Goal: Task Accomplishment & Management: Use online tool/utility

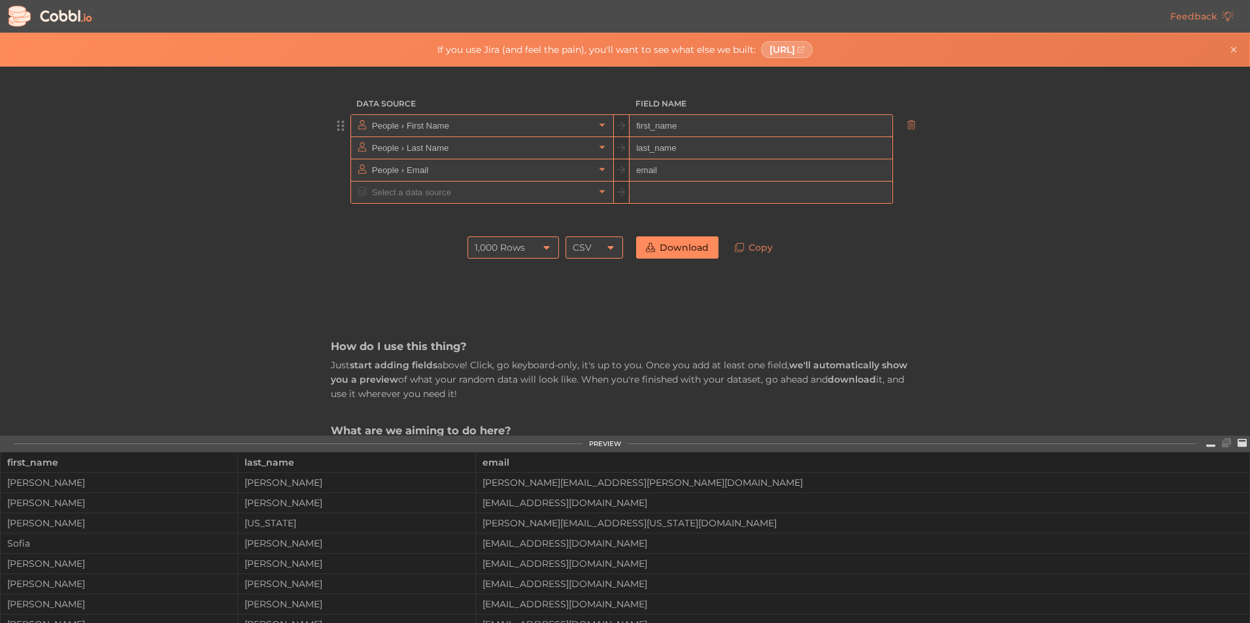
click at [478, 126] on input "People › First Name" at bounding box center [481, 126] width 225 height 22
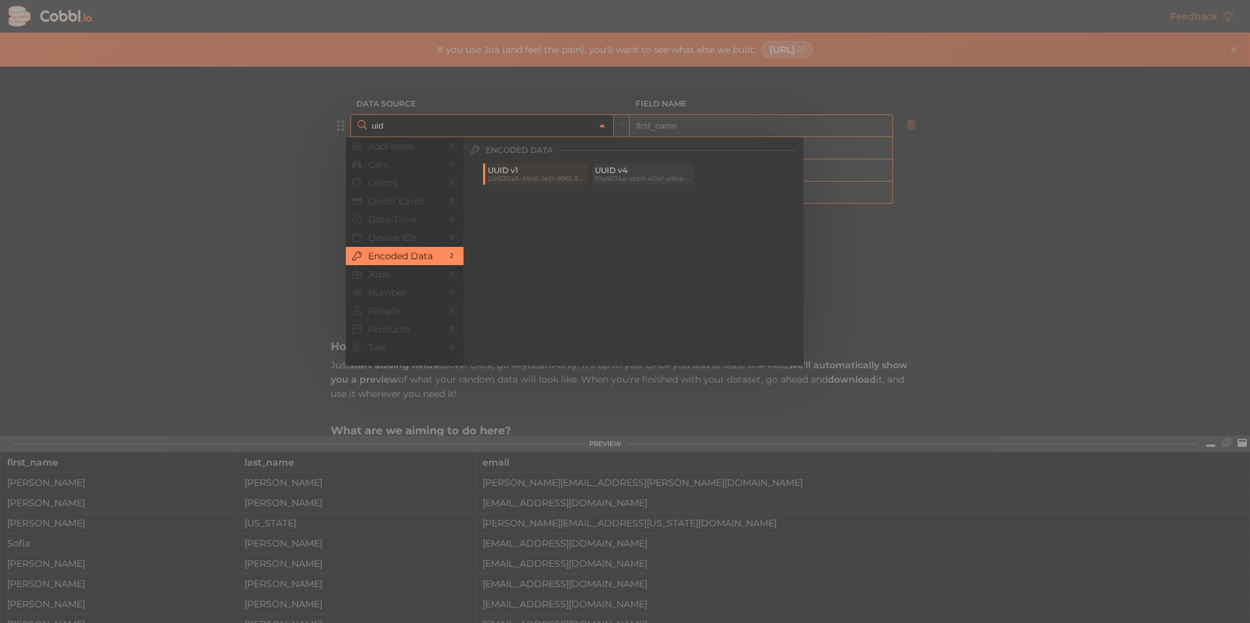
click at [629, 176] on span "01a9634e-ecb5-404f-a9bb-caf7a6cad9ec" at bounding box center [643, 178] width 97 height 7
type input "Encoded Data › UUID v4"
type input "uuidv4"
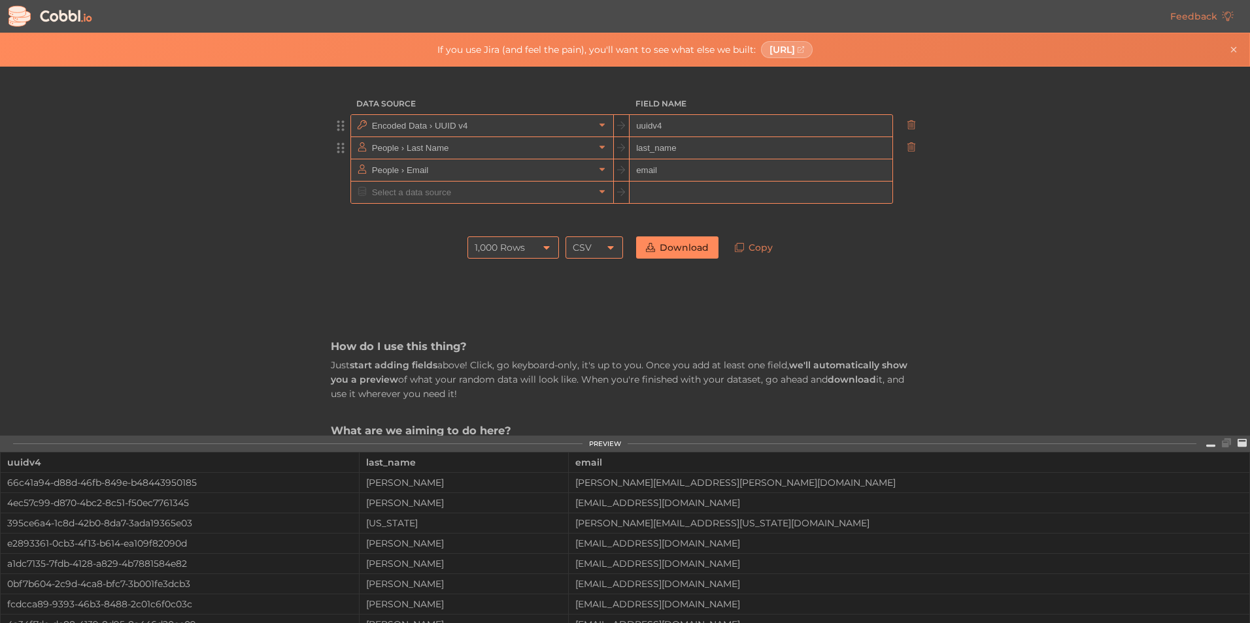
click at [450, 144] on input "People › Last Name" at bounding box center [481, 148] width 225 height 22
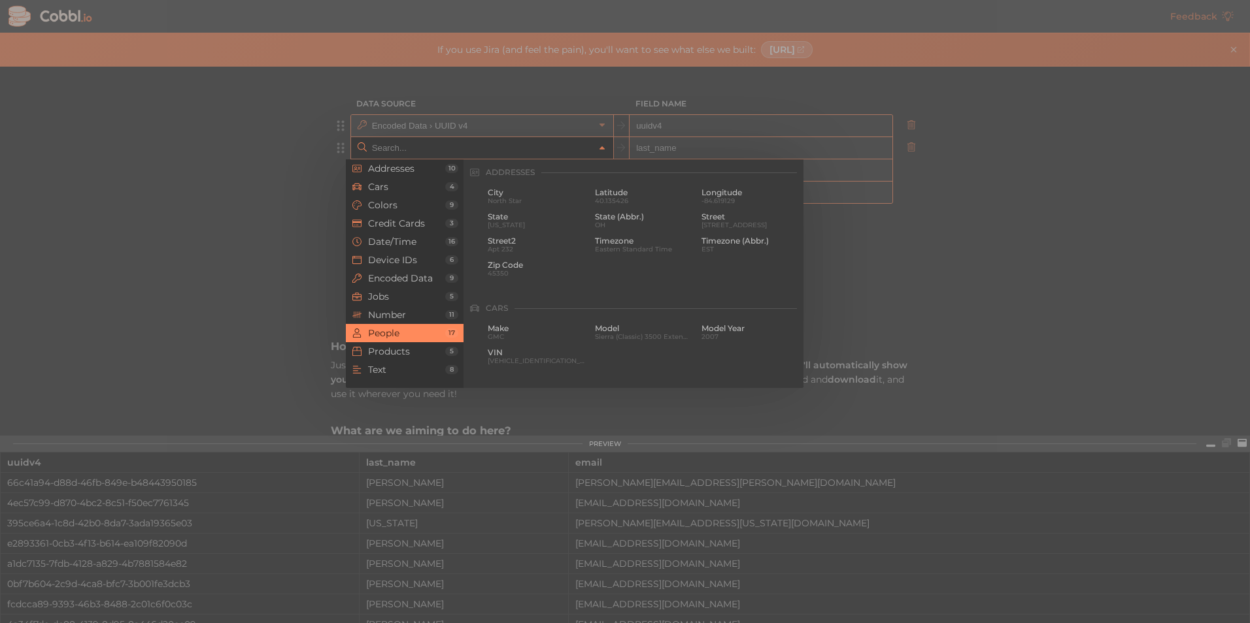
scroll to position [1006, 0]
type input "n"
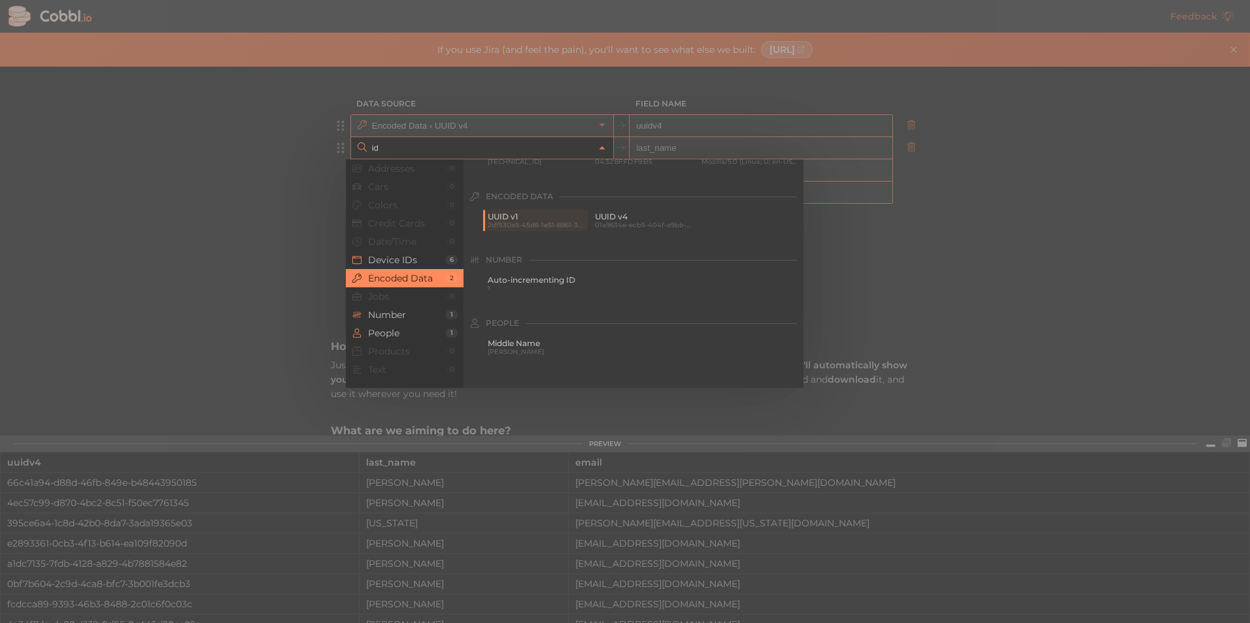
scroll to position [87, 0]
click at [522, 254] on span "Auto-incrementing ID" at bounding box center [536, 256] width 97 height 9
type input "Number › Auto-incrementing ID"
type input "id"
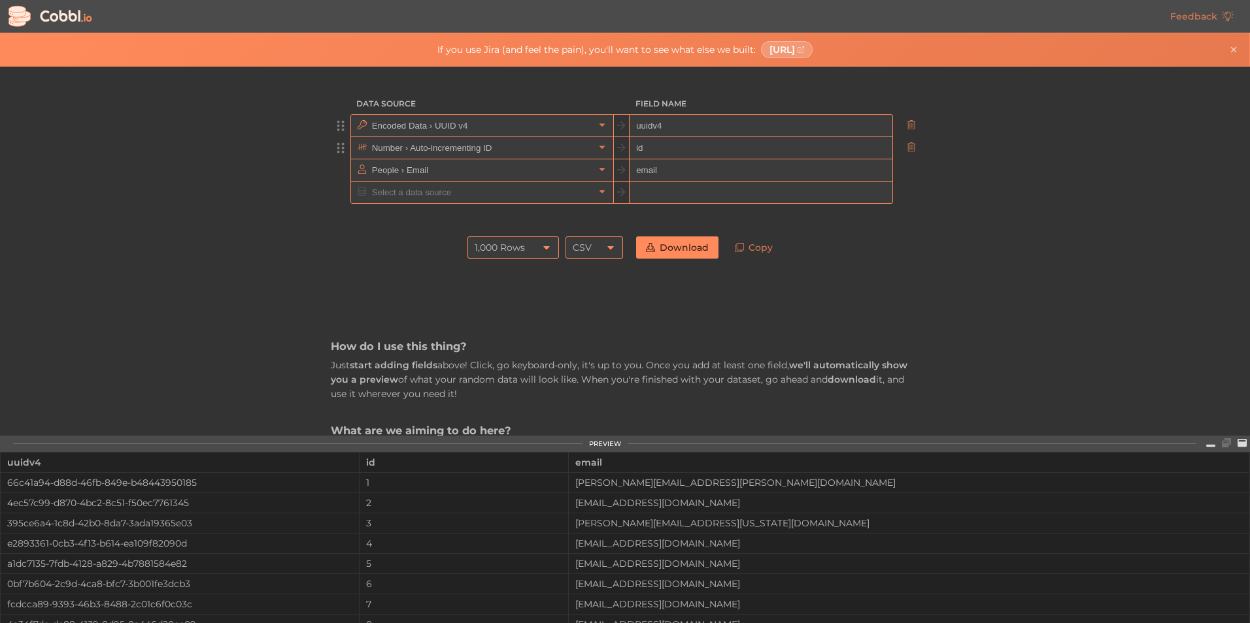
click at [666, 127] on input "uuidv4" at bounding box center [760, 126] width 262 height 22
drag, startPoint x: 657, startPoint y: 123, endPoint x: 622, endPoint y: 123, distance: 35.3
click at [622, 123] on div "Encoded Data › UUID v4 uuidv4" at bounding box center [621, 125] width 542 height 23
type input "id"
click at [680, 146] on input "id" at bounding box center [760, 148] width 262 height 22
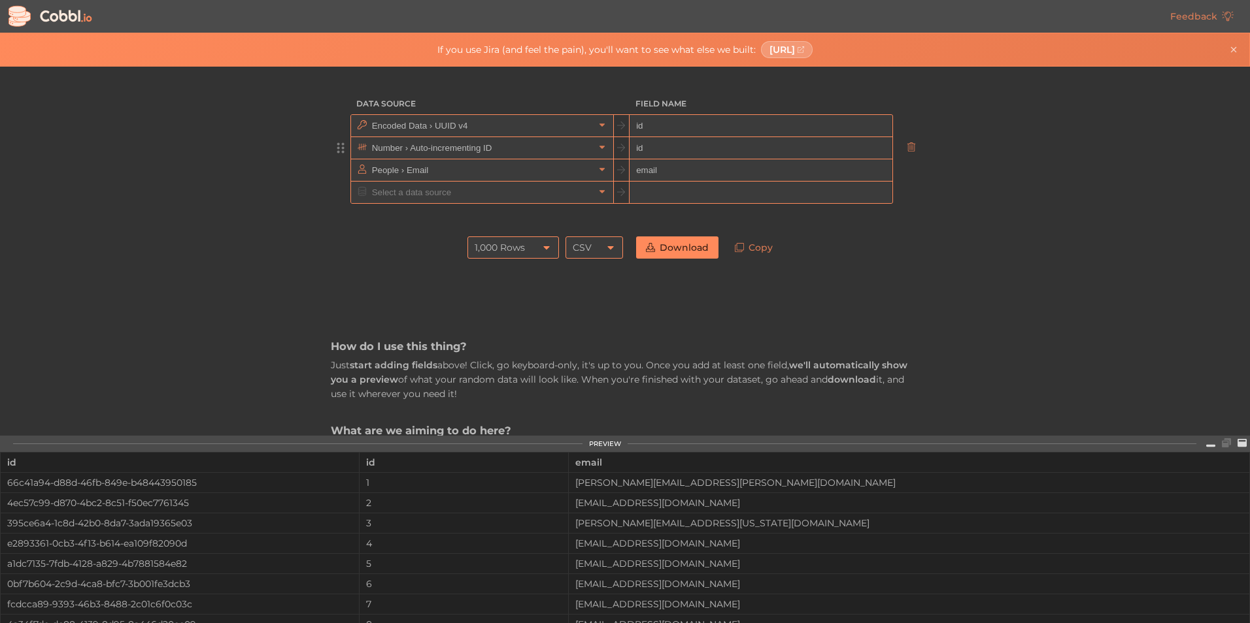
type input "i"
type input "nombre"
click at [439, 172] on input "text" at bounding box center [481, 170] width 225 height 22
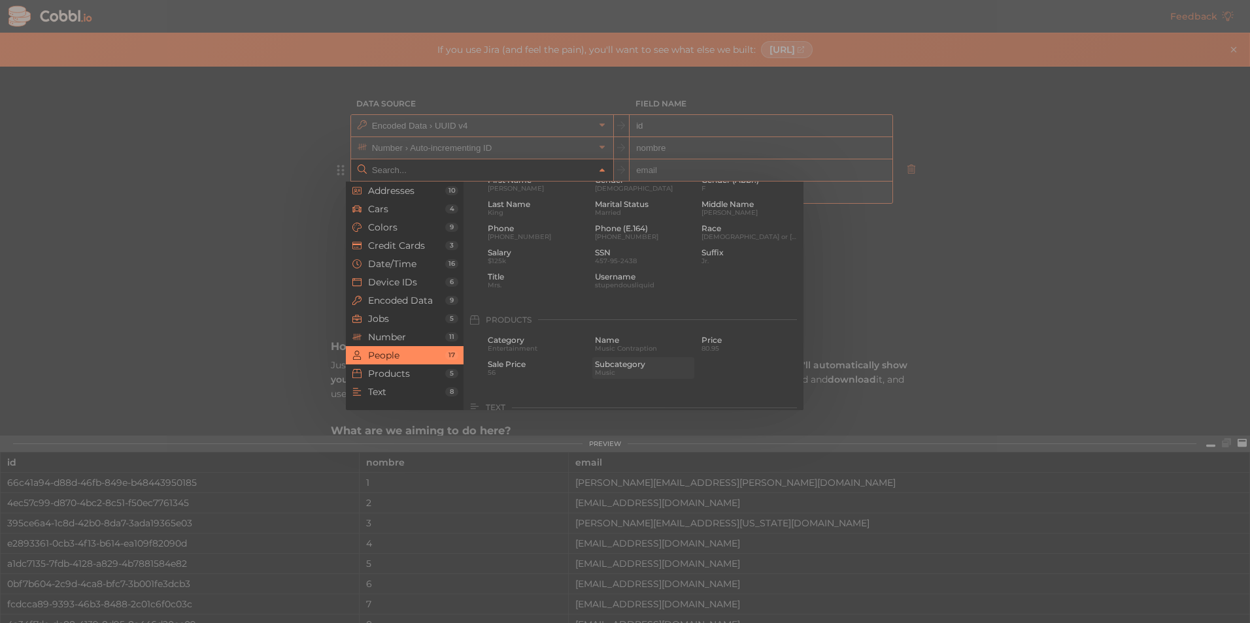
scroll to position [1093, 0]
click at [387, 376] on span "Products" at bounding box center [406, 374] width 77 height 10
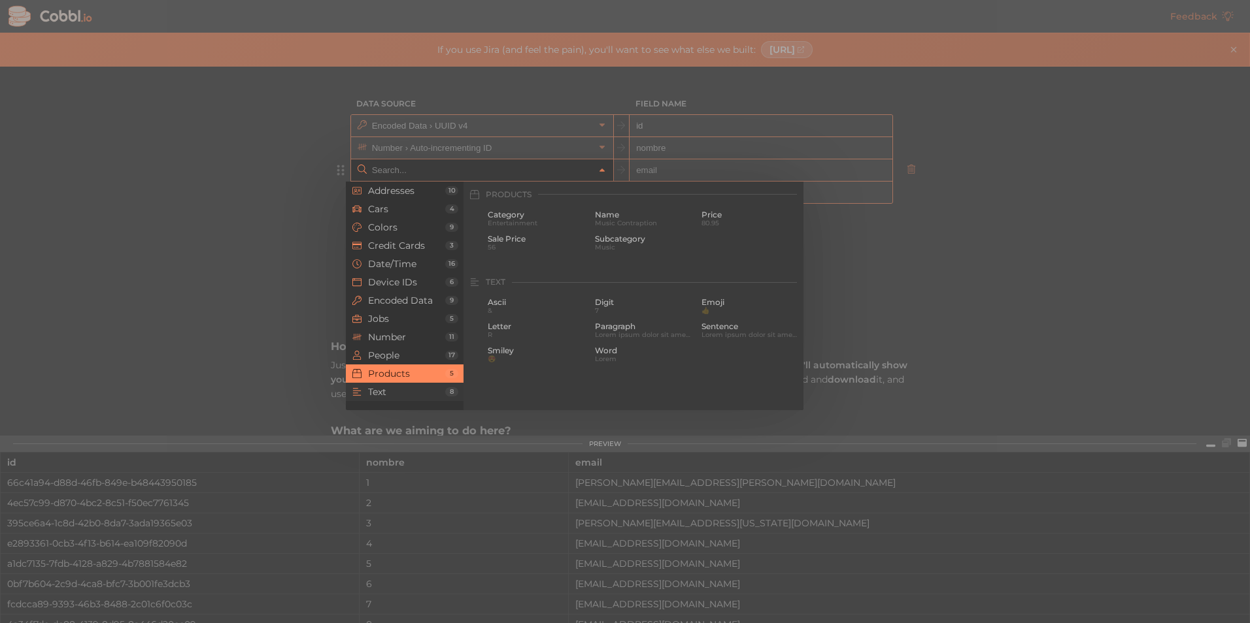
click at [379, 396] on span "Text" at bounding box center [406, 392] width 77 height 10
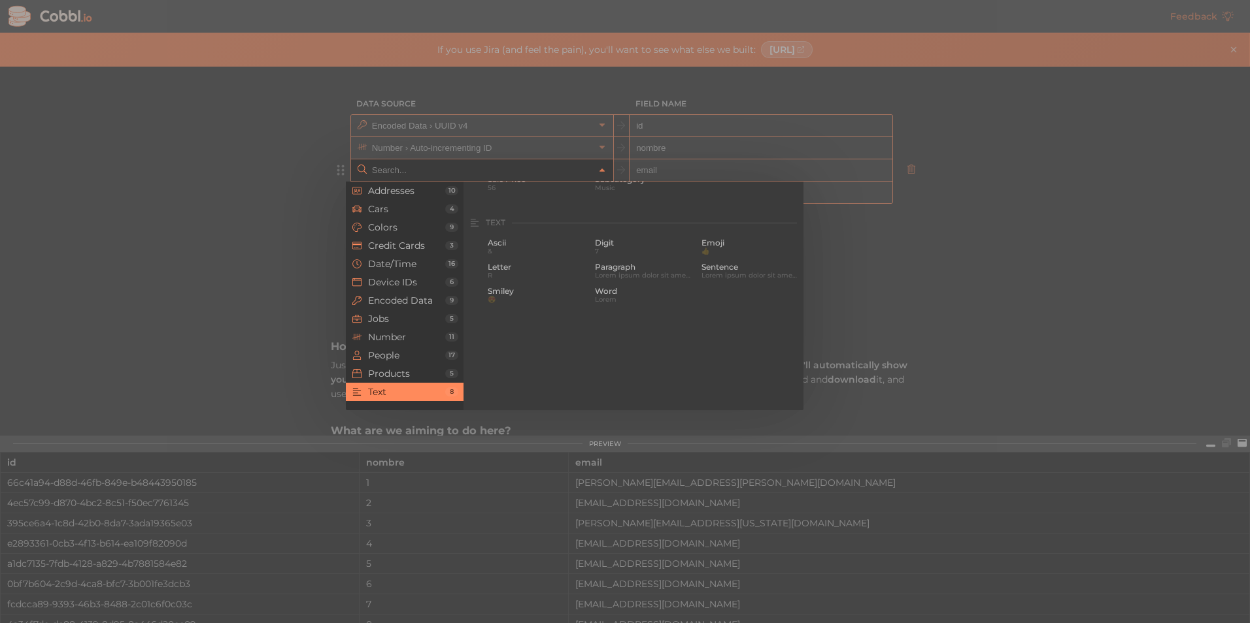
scroll to position [1278, 0]
click at [382, 297] on span "Encoded Data" at bounding box center [406, 300] width 77 height 10
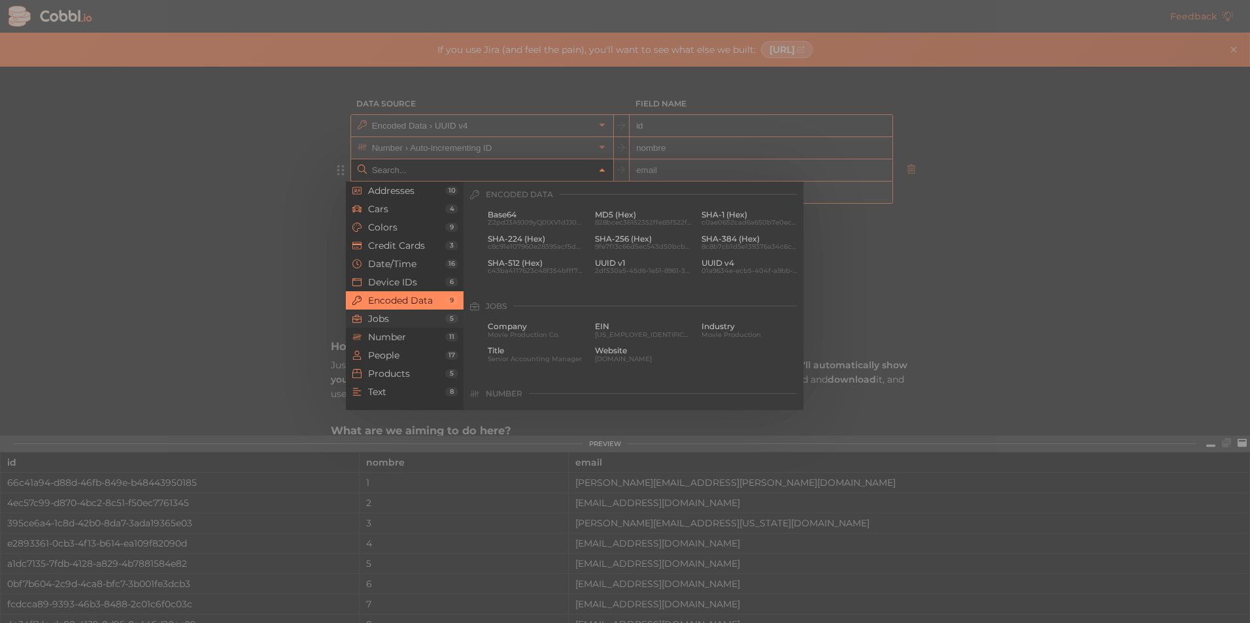
click at [374, 322] on span "Jobs" at bounding box center [406, 319] width 77 height 10
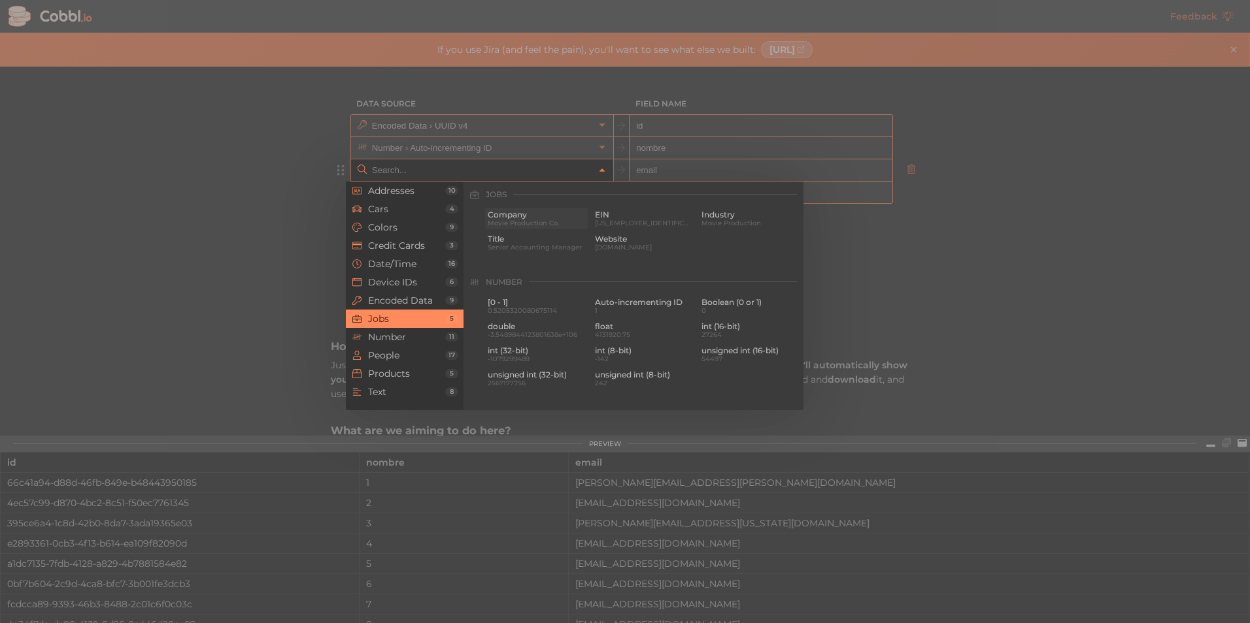
click at [504, 216] on span "Company" at bounding box center [536, 214] width 97 height 9
type input "Jobs › Company"
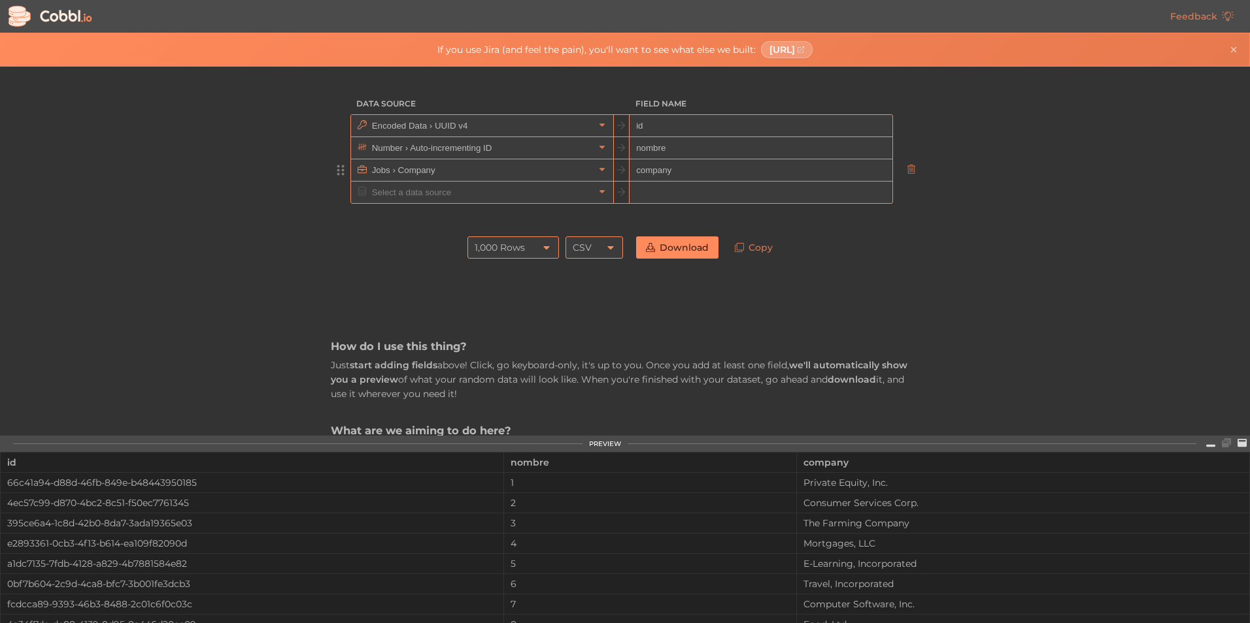
click at [599, 247] on div "CSV" at bounding box center [594, 248] width 58 height 22
click at [675, 244] on link "Download" at bounding box center [677, 248] width 82 height 22
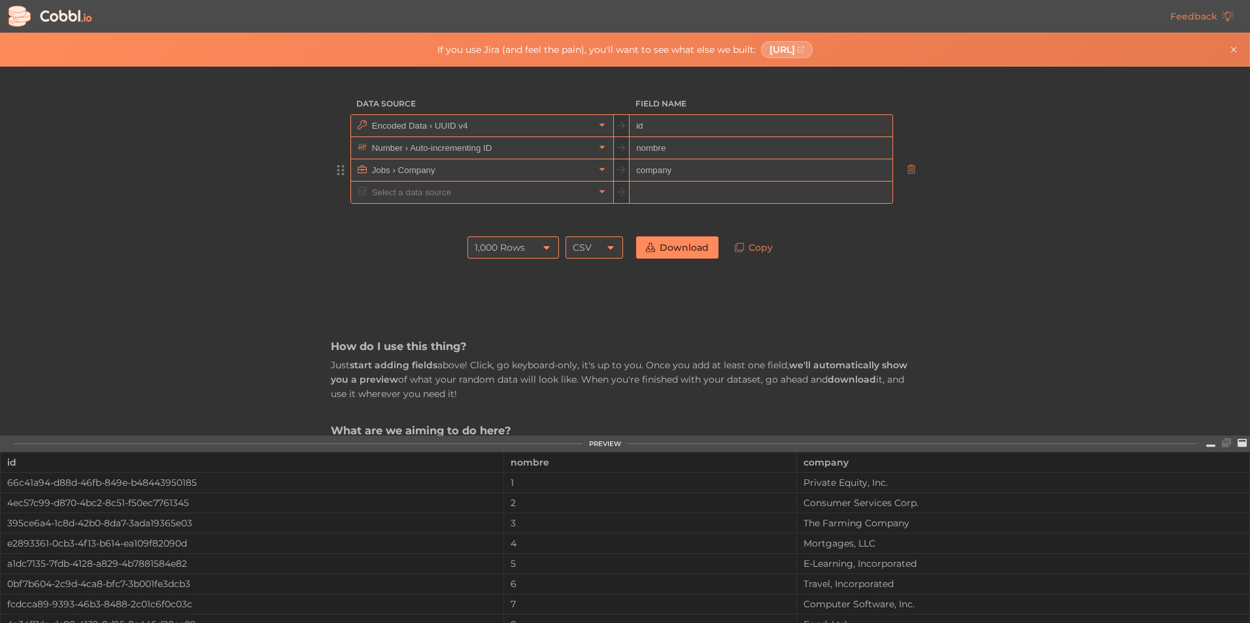
drag, startPoint x: 678, startPoint y: 170, endPoint x: 608, endPoint y: 159, distance: 70.8
click at [678, 170] on input "company" at bounding box center [760, 170] width 262 height 22
click at [657, 167] on input "company" at bounding box center [760, 170] width 262 height 22
type input "description"
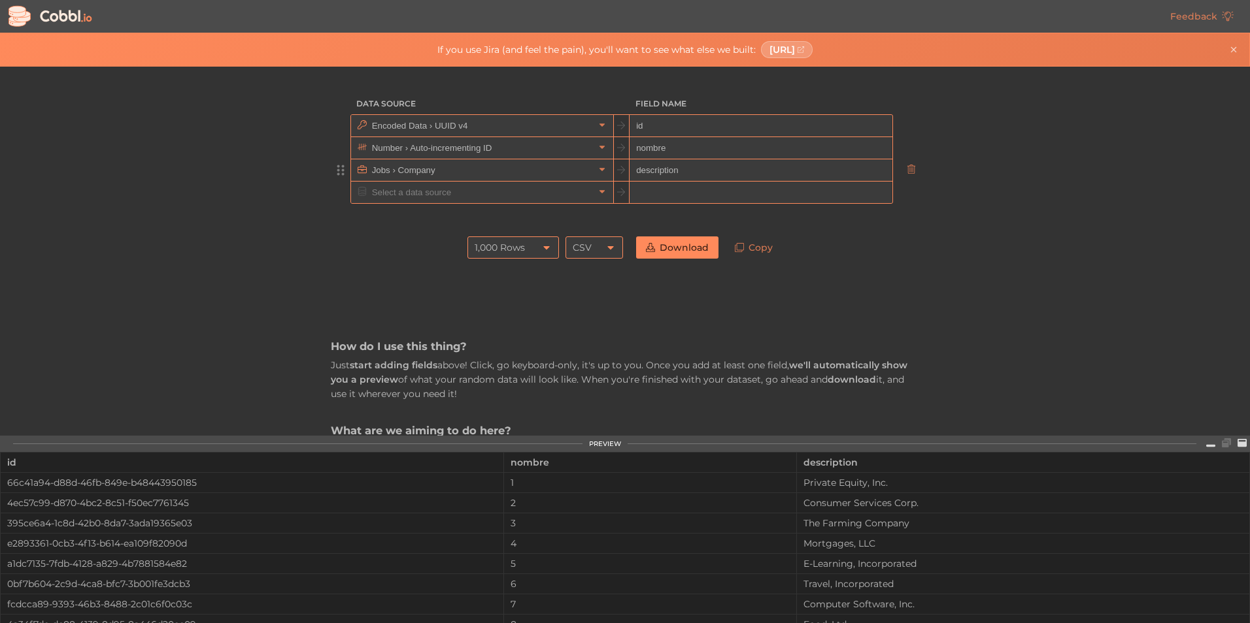
click at [677, 241] on link "Download" at bounding box center [677, 248] width 82 height 22
click at [640, 152] on input "nombre" at bounding box center [760, 148] width 262 height 22
type input "name"
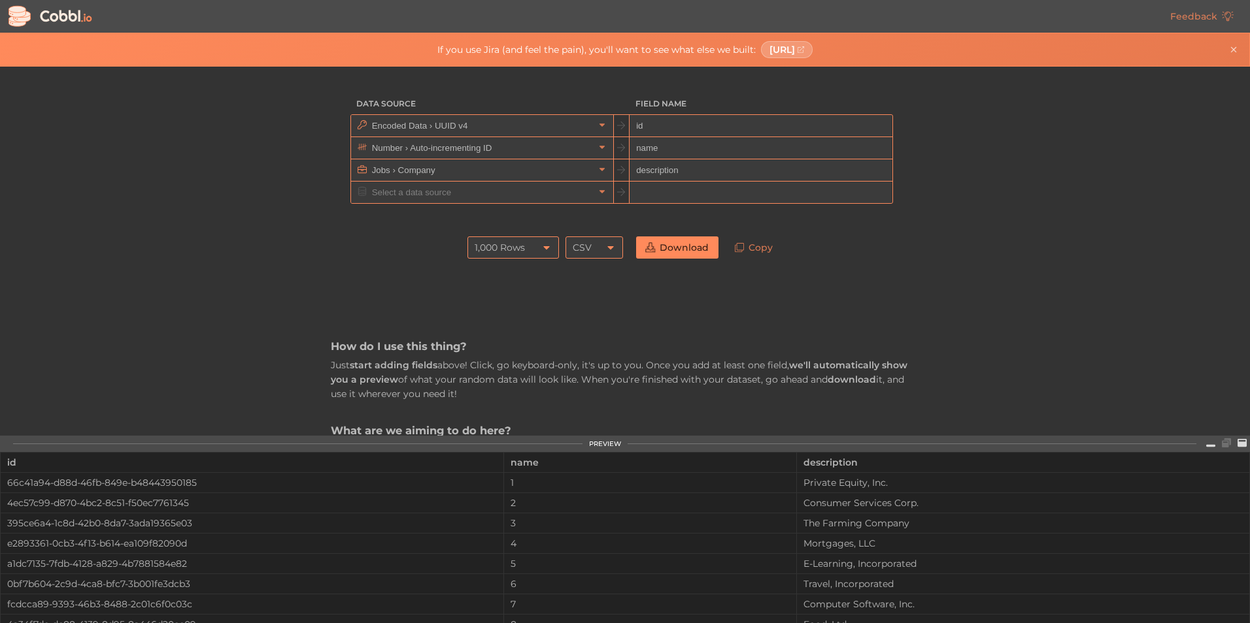
click at [668, 256] on link "Download" at bounding box center [677, 248] width 82 height 22
click at [415, 183] on input "text" at bounding box center [481, 193] width 225 height 22
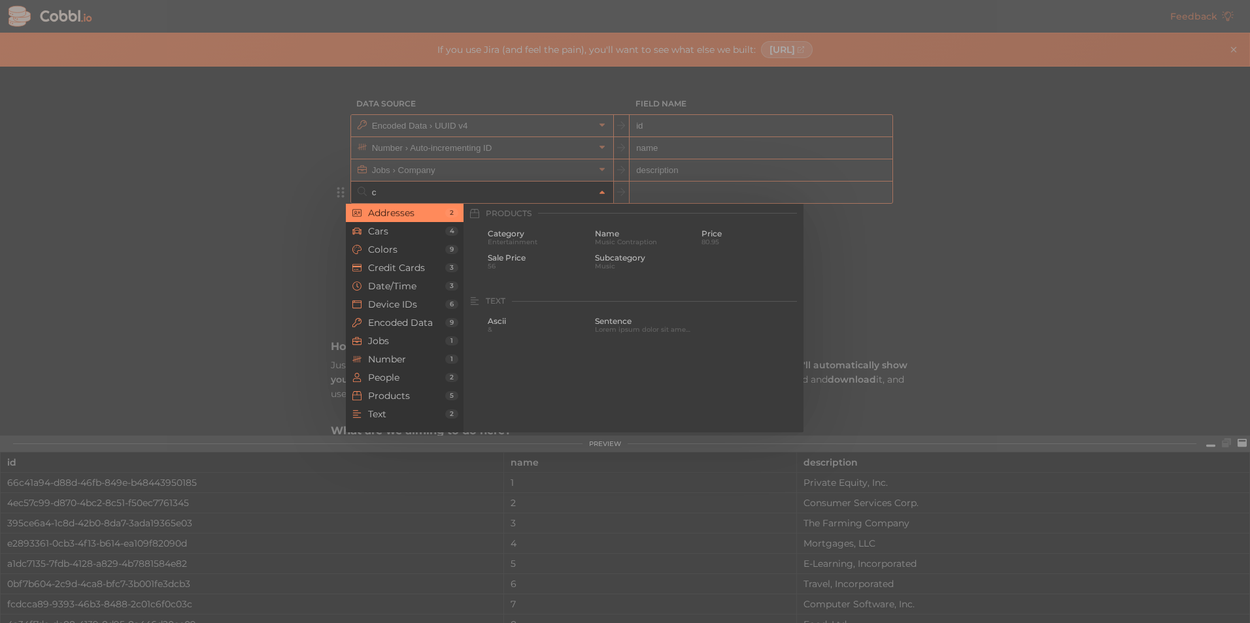
scroll to position [0, 0]
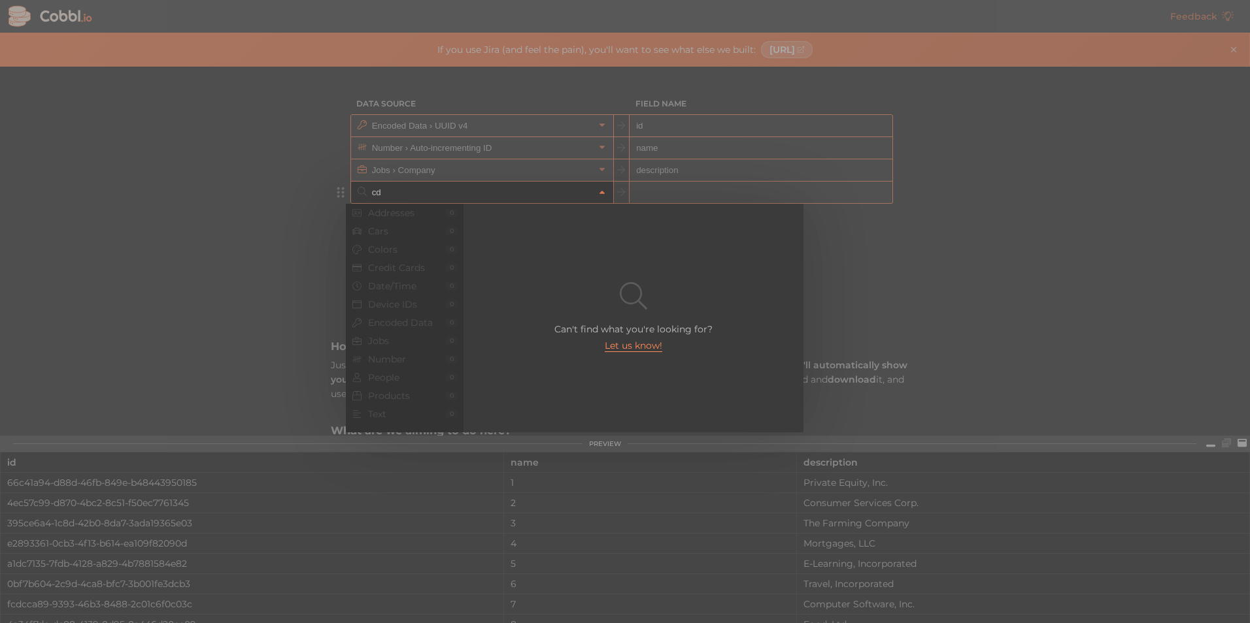
type input "c"
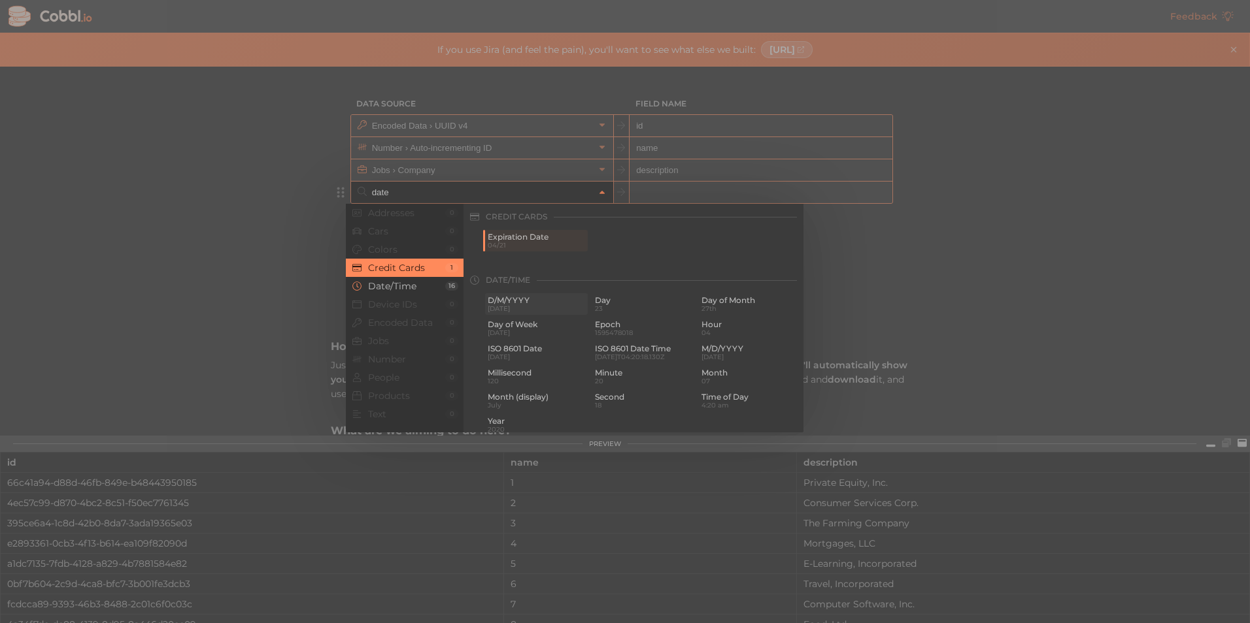
click at [510, 308] on span "[DATE]" at bounding box center [536, 308] width 97 height 7
type input "Date/Time › D/M/YYYY"
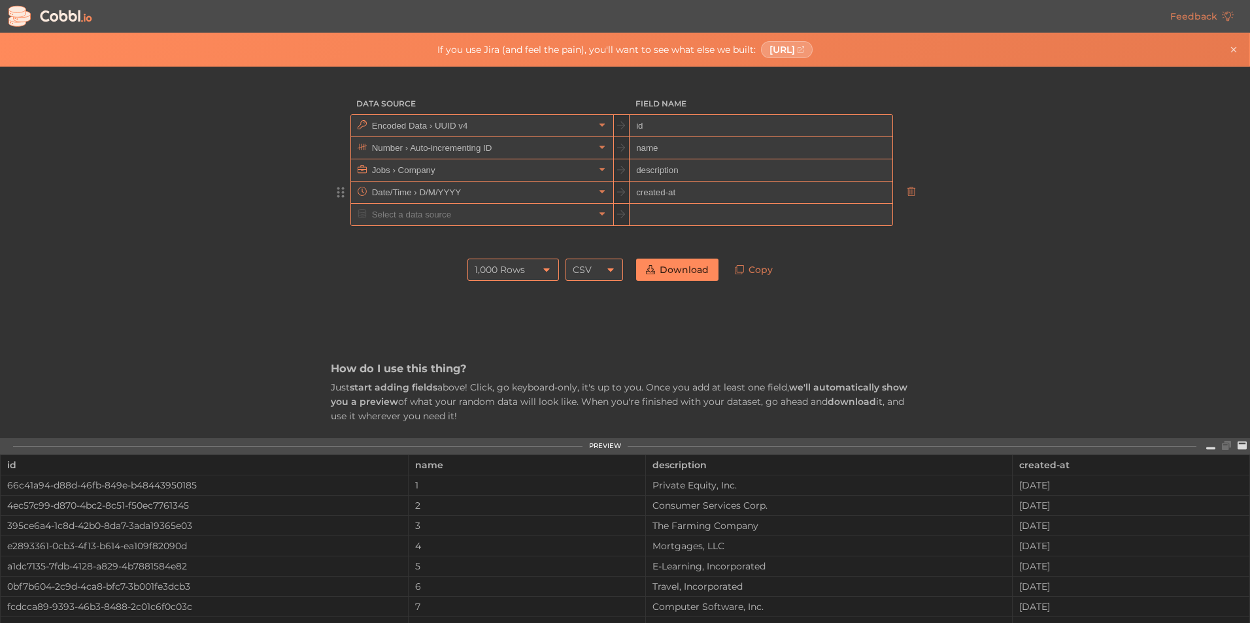
click at [669, 194] on input "created-at" at bounding box center [760, 193] width 262 height 22
type input "created_at"
click at [396, 215] on input "text" at bounding box center [481, 215] width 225 height 22
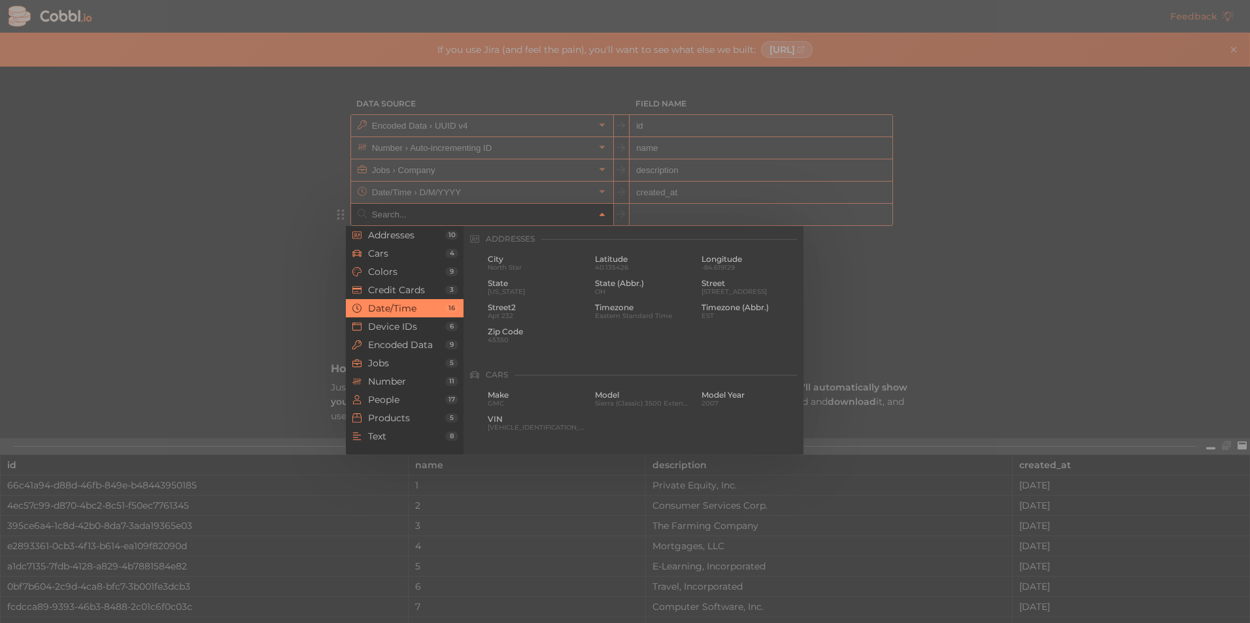
scroll to position [399, 0]
click at [499, 260] on span "D/M/YYYY" at bounding box center [536, 259] width 97 height 9
type input "Date/Time › D/M/YYYY"
type input "d/m/yyyy"
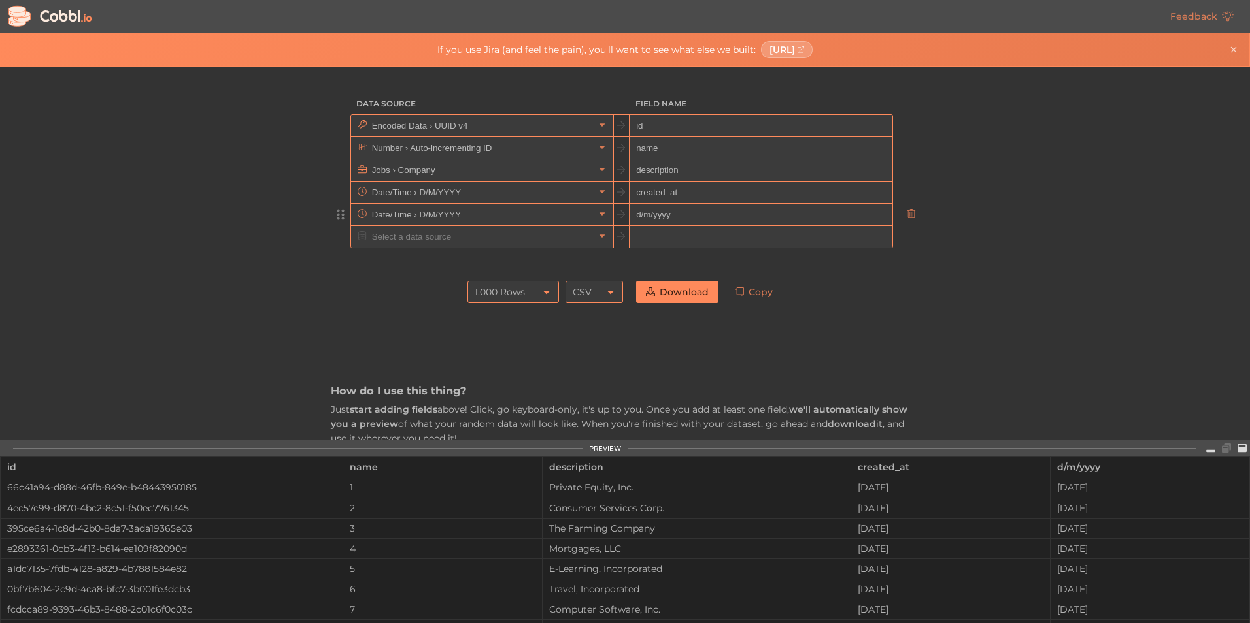
drag, startPoint x: 682, startPoint y: 208, endPoint x: 633, endPoint y: 215, distance: 49.5
click at [633, 215] on input "d/m/yyyy" at bounding box center [760, 215] width 262 height 22
type input "updated_at"
click at [649, 299] on link "Download" at bounding box center [677, 292] width 82 height 22
